Goal: Browse casually: Explore the website without a specific task or goal

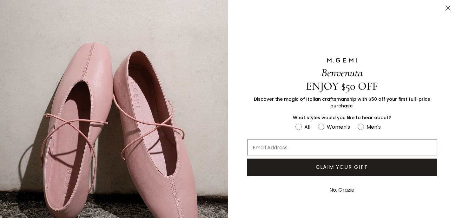
click at [447, 6] on circle "Close dialog" at bounding box center [447, 8] width 10 height 10
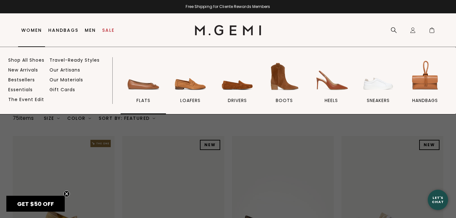
click at [139, 96] on link "flats" at bounding box center [142, 86] width 45 height 55
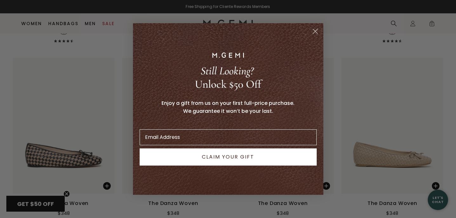
scroll to position [671, 0]
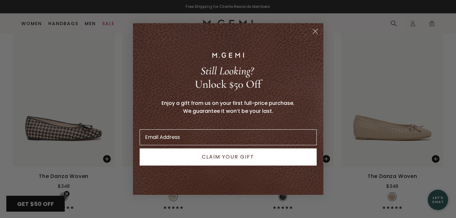
click at [317, 29] on circle "Close dialog" at bounding box center [314, 31] width 10 height 10
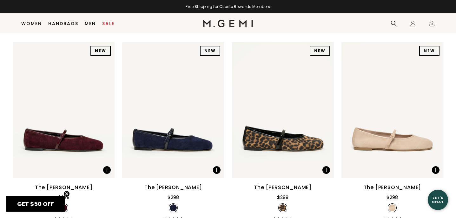
scroll to position [1078, 0]
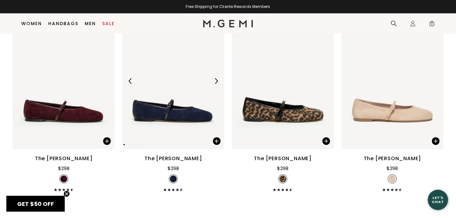
click at [217, 84] on img at bounding box center [216, 81] width 6 height 6
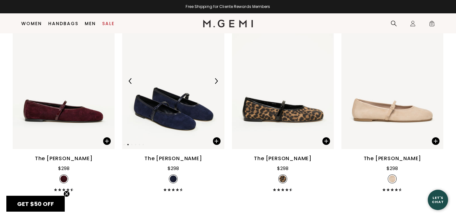
click at [217, 84] on img at bounding box center [216, 81] width 6 height 6
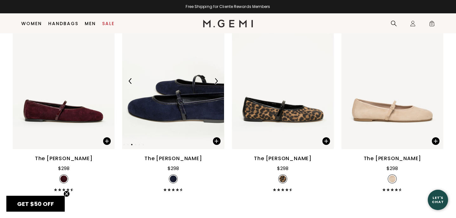
click at [217, 84] on img at bounding box center [216, 81] width 6 height 6
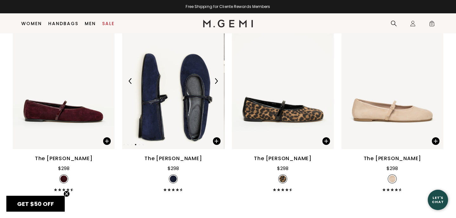
click at [217, 84] on img at bounding box center [216, 81] width 6 height 6
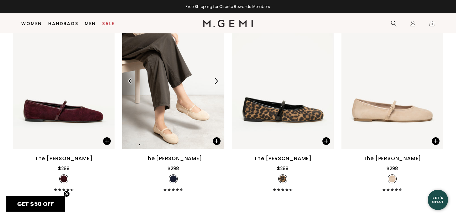
click at [217, 84] on img at bounding box center [216, 81] width 6 height 6
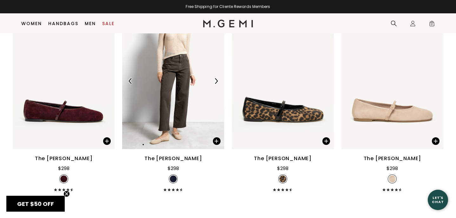
click at [217, 84] on img at bounding box center [216, 81] width 6 height 6
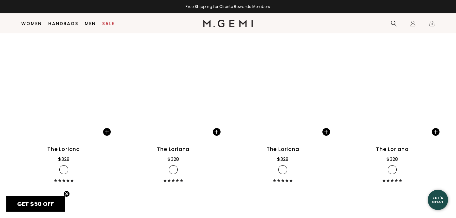
scroll to position [2055, 0]
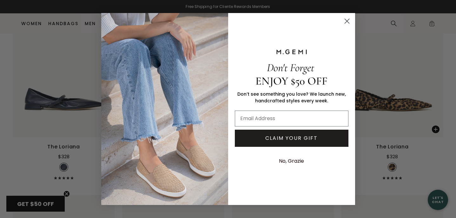
click at [347, 20] on circle "Close dialog" at bounding box center [346, 21] width 10 height 10
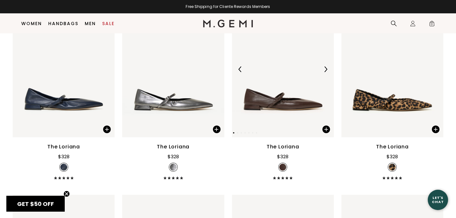
click at [326, 72] on img at bounding box center [325, 69] width 6 height 6
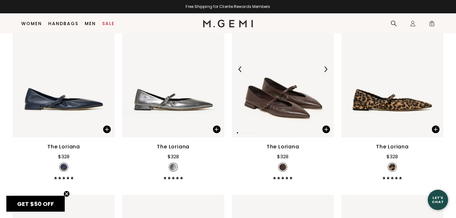
click at [326, 72] on img at bounding box center [325, 69] width 6 height 6
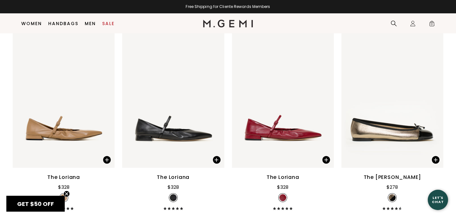
scroll to position [2228, 0]
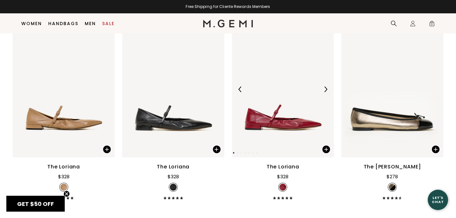
click at [325, 92] on img at bounding box center [325, 89] width 6 height 6
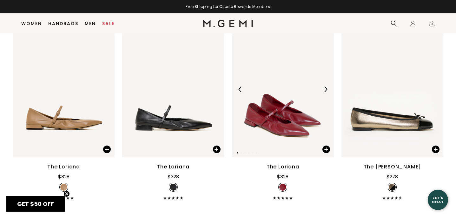
click at [325, 92] on img at bounding box center [325, 89] width 6 height 6
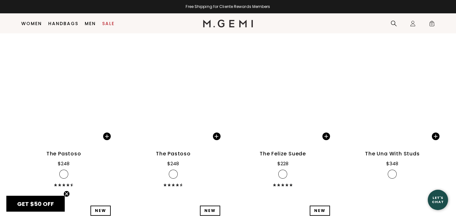
scroll to position [3411, 0]
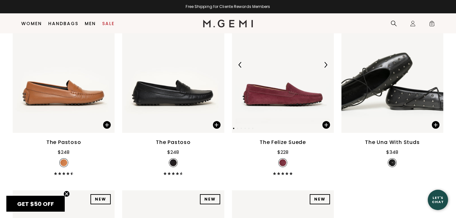
click at [325, 68] on img at bounding box center [325, 65] width 6 height 6
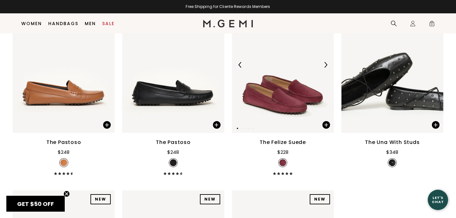
click at [325, 68] on img at bounding box center [325, 65] width 6 height 6
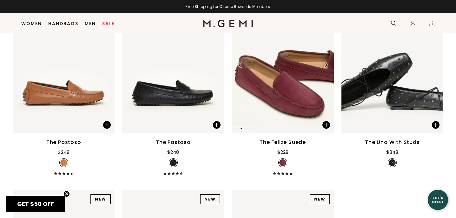
click at [325, 68] on img at bounding box center [325, 65] width 6 height 6
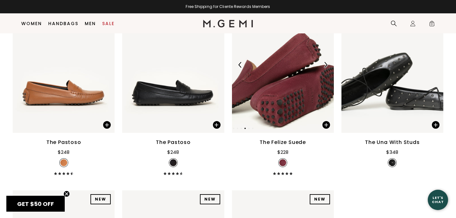
click at [325, 68] on img at bounding box center [325, 65] width 6 height 6
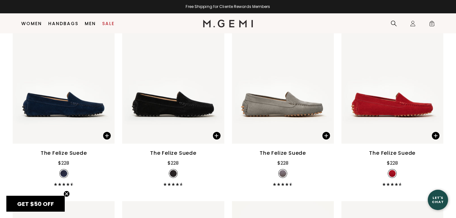
scroll to position [3014, 0]
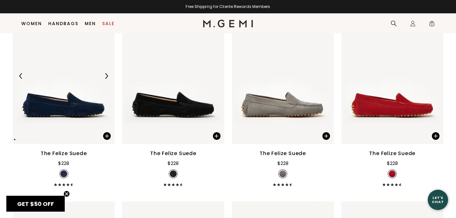
click at [106, 79] on img at bounding box center [106, 76] width 6 height 6
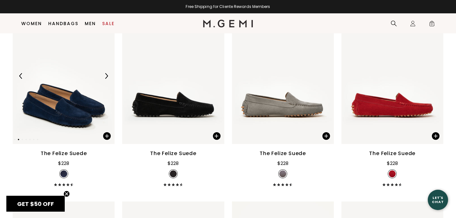
click at [106, 79] on img at bounding box center [106, 76] width 6 height 6
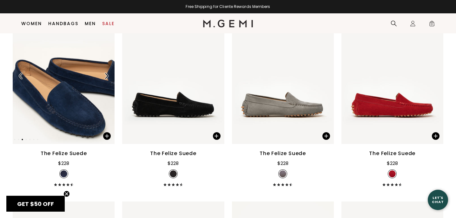
click at [106, 79] on img at bounding box center [106, 76] width 6 height 6
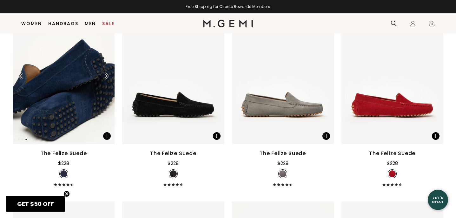
click at [106, 79] on img at bounding box center [106, 76] width 6 height 6
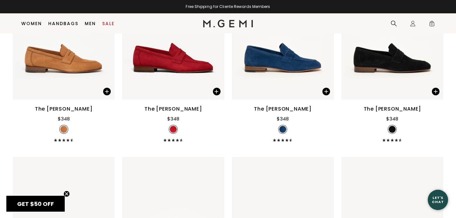
scroll to position [2666, 0]
